Goal: Transaction & Acquisition: Purchase product/service

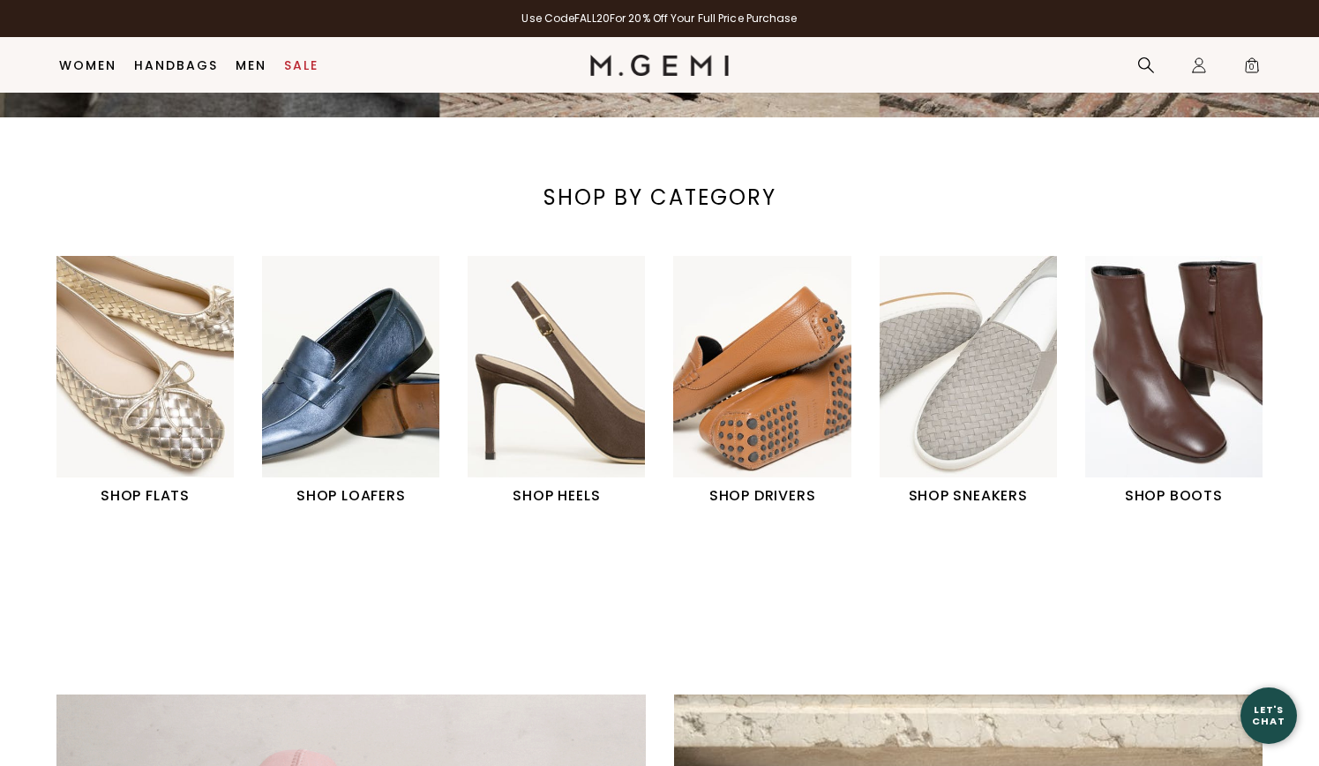
scroll to position [544, 0]
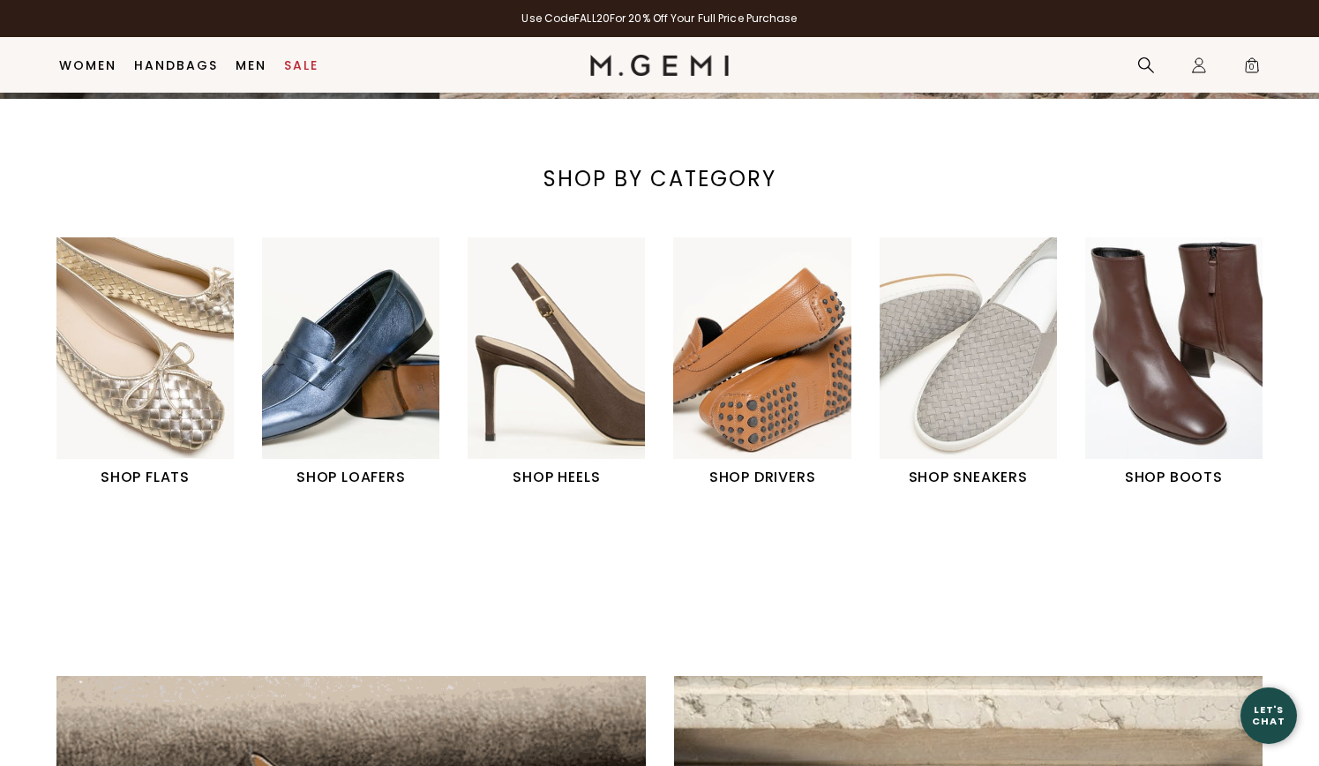
click at [545, 349] on img "3 / 6" at bounding box center [556, 348] width 177 height 222
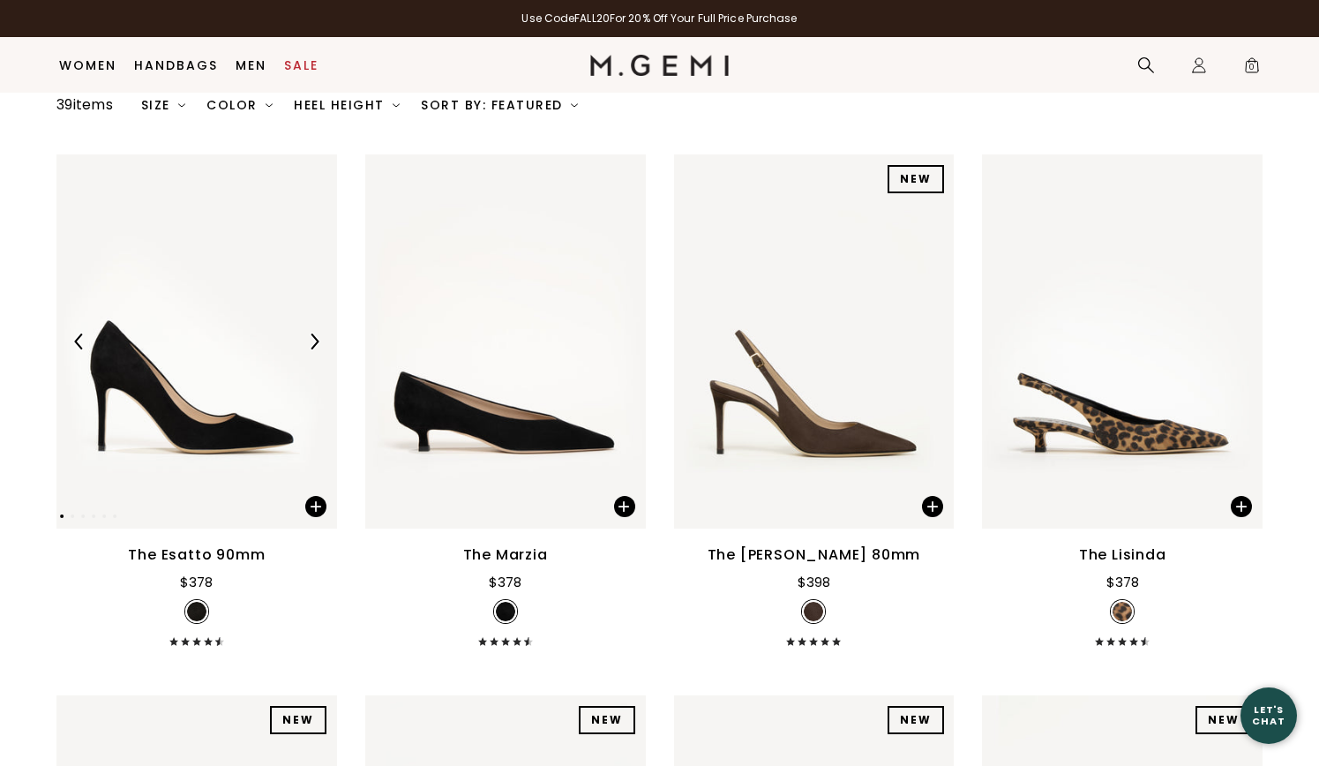
scroll to position [189, 0]
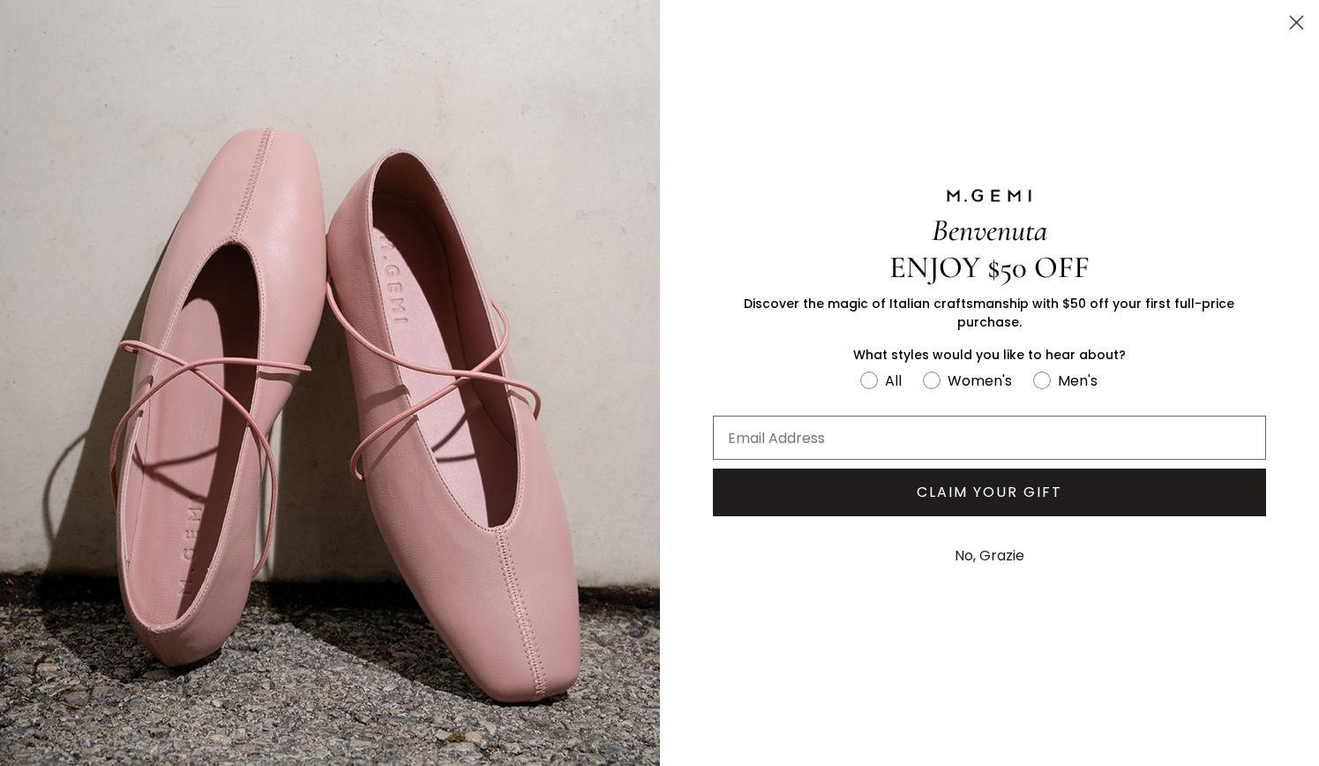
click at [1001, 538] on button "No, Grazie" at bounding box center [989, 556] width 87 height 44
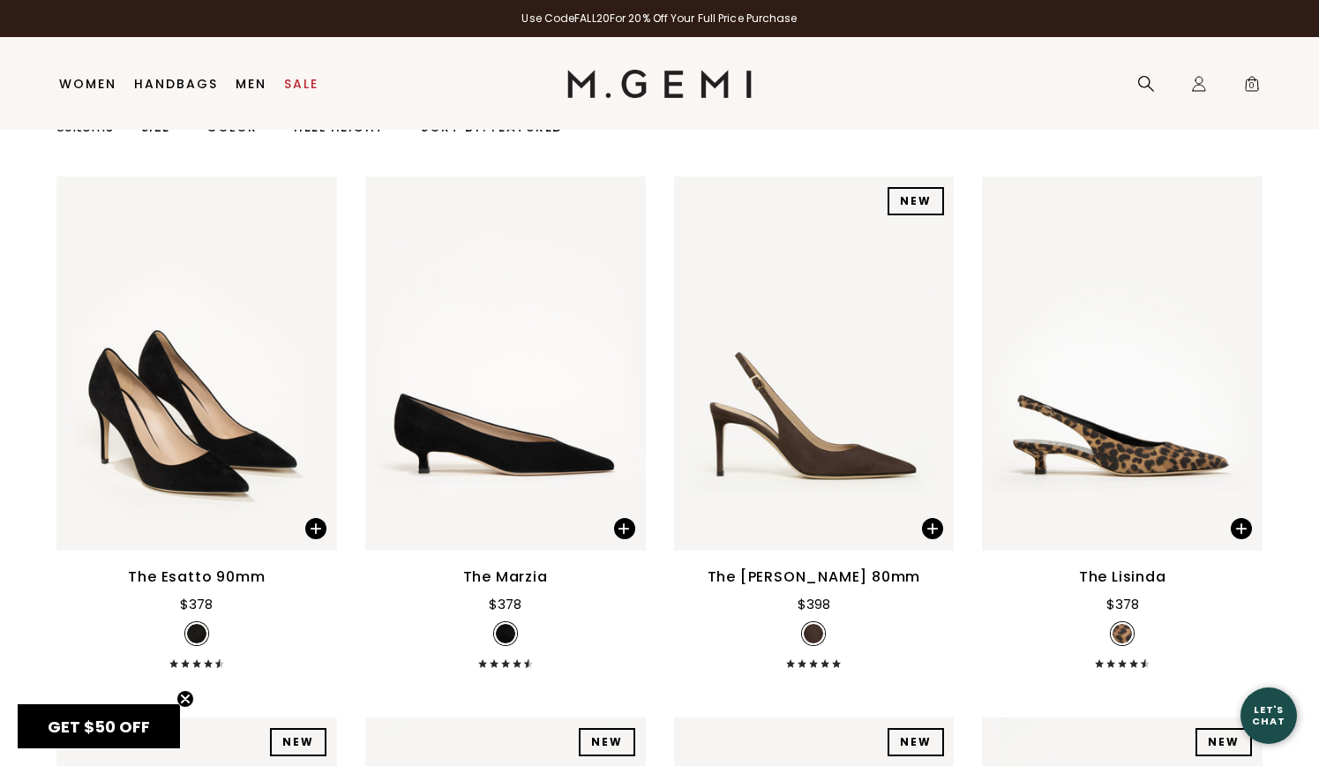
scroll to position [0, 0]
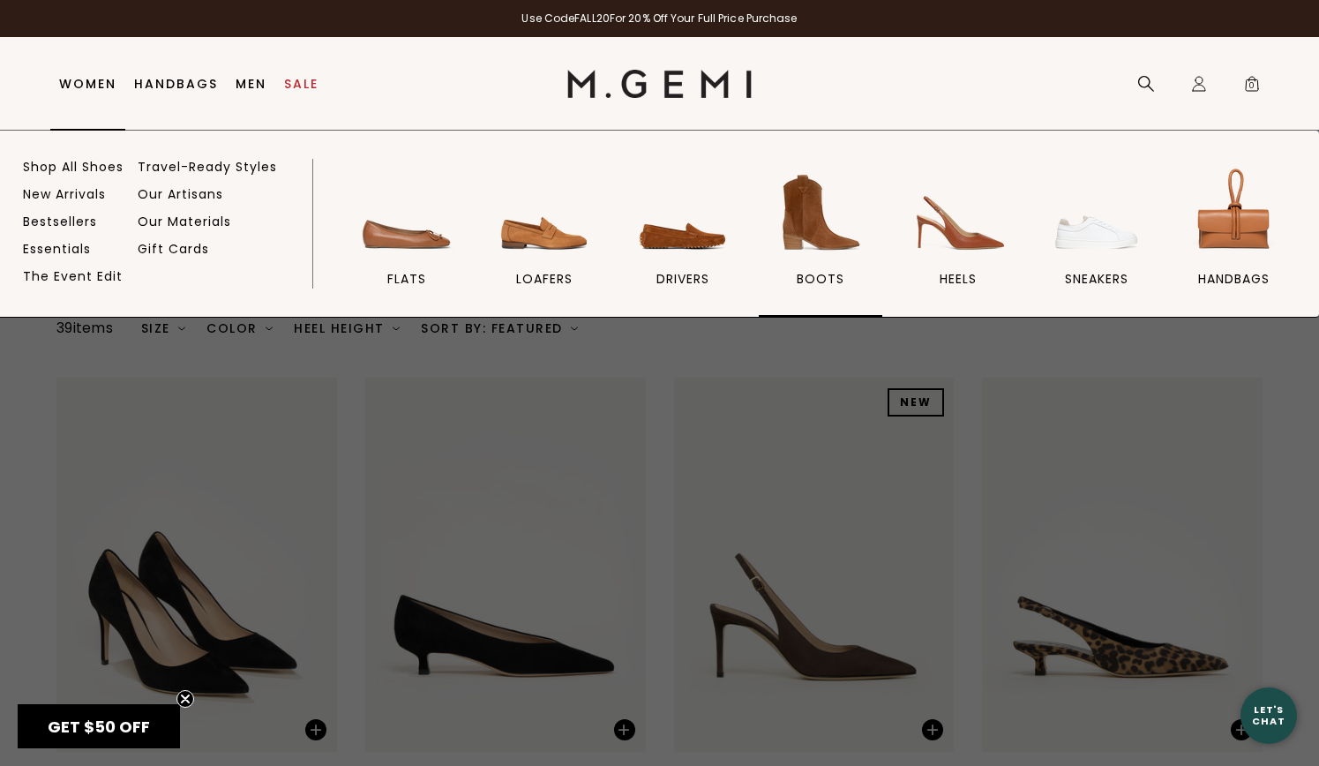
click at [799, 224] on img at bounding box center [820, 212] width 99 height 99
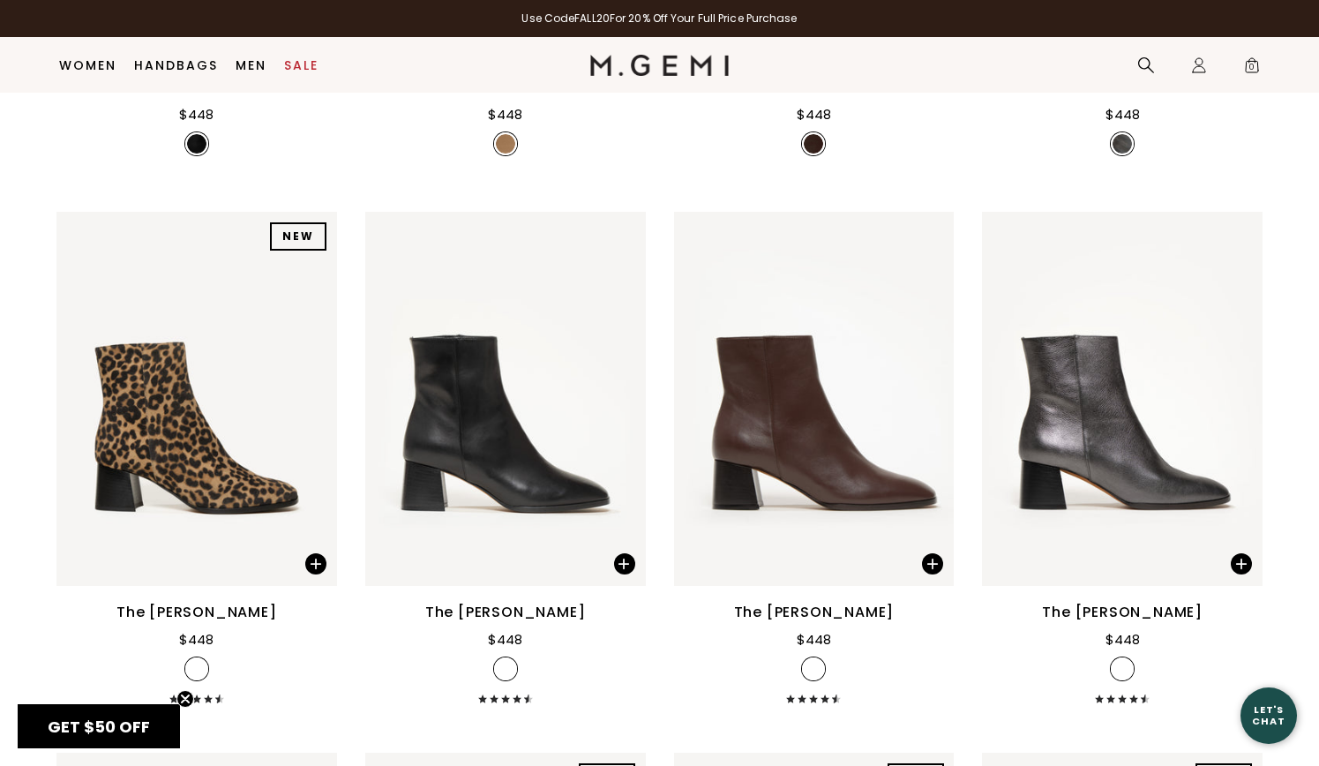
scroll to position [692, 0]
